Goal: Information Seeking & Learning: Learn about a topic

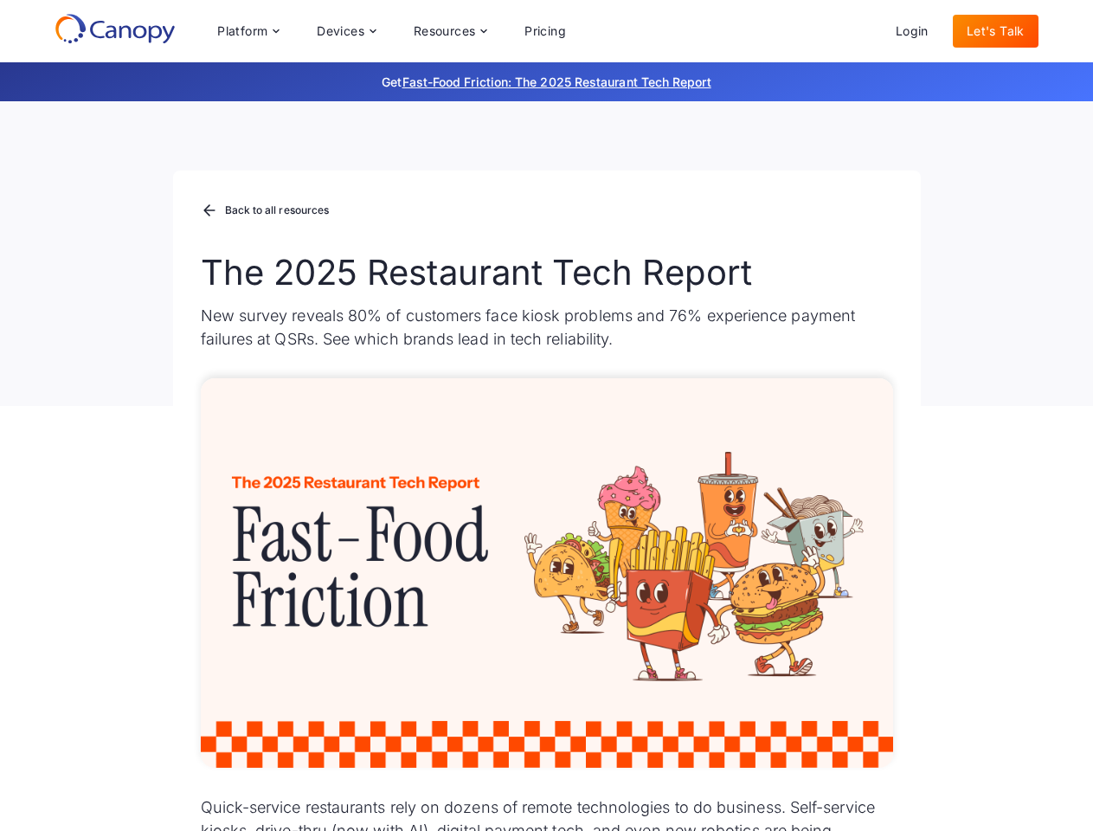
click at [391, 31] on div "Platform Platform Monitor A centralized view of your entire fleet Manage Remote…" at bounding box center [391, 31] width 376 height 35
click at [248, 31] on div "Platform" at bounding box center [242, 31] width 50 height 12
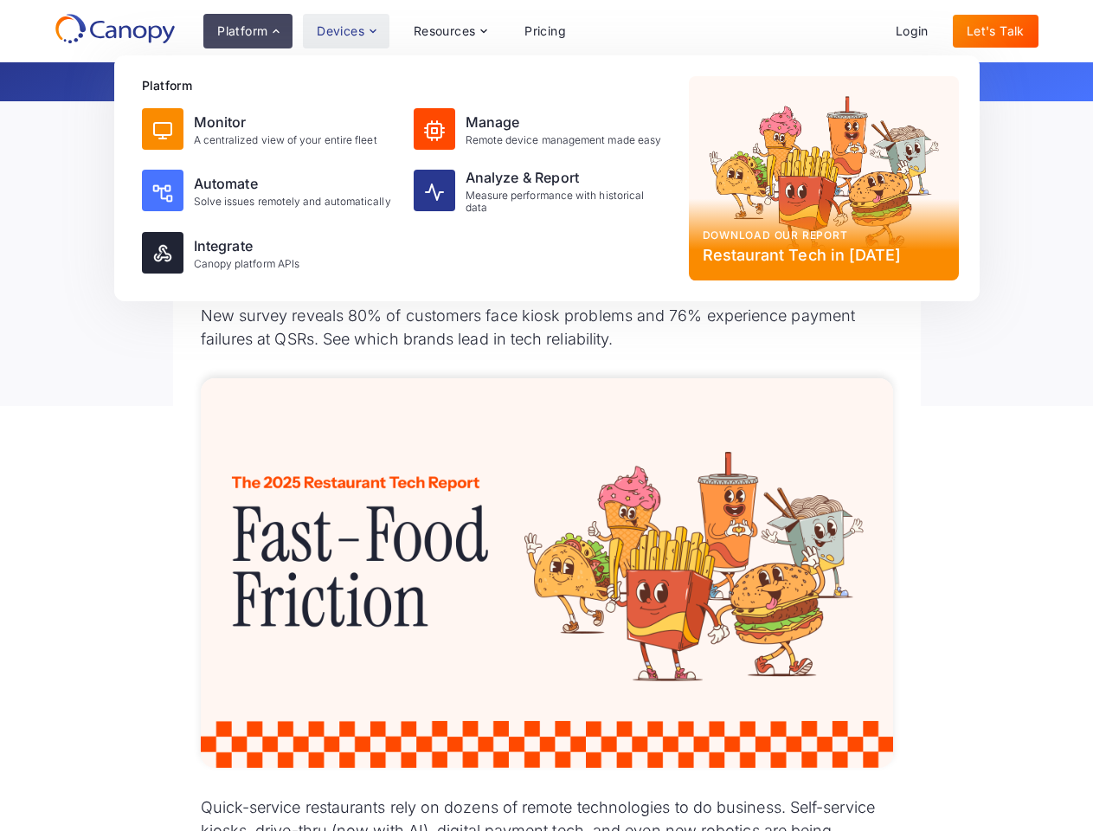
click at [345, 31] on div "Devices" at bounding box center [341, 31] width 48 height 12
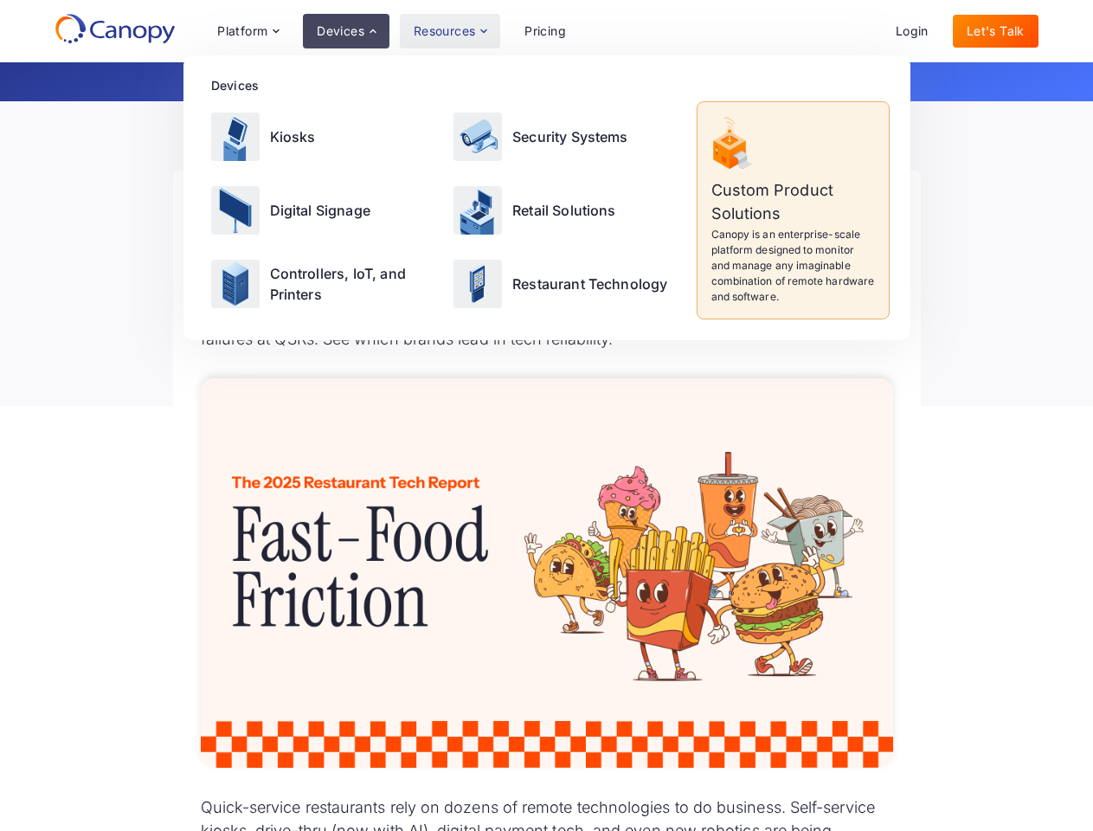
click at [449, 31] on div "Resources" at bounding box center [445, 31] width 62 height 12
